Goal: Navigation & Orientation: Find specific page/section

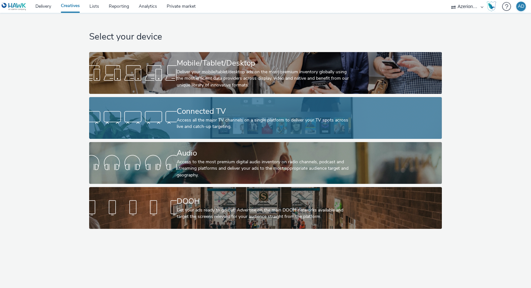
click at [179, 111] on div "Connected TV" at bounding box center [264, 111] width 175 height 11
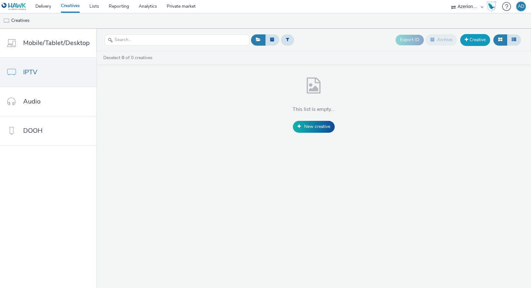
click at [480, 38] on link "Creative" at bounding box center [475, 40] width 30 height 12
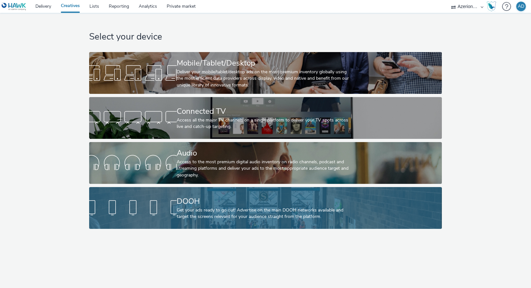
click at [389, 214] on link "DOOH Get your ads ready to go out! Advertise on the main DOOH networks availabl…" at bounding box center [265, 208] width 352 height 42
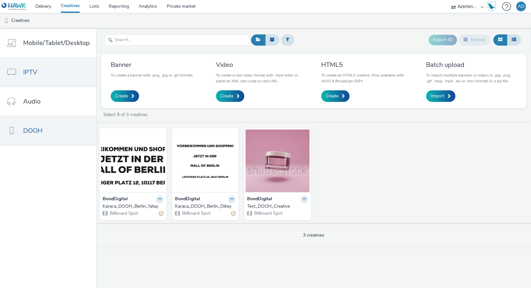
click at [36, 77] on span "IPTV" at bounding box center [30, 72] width 14 height 9
